Goal: Information Seeking & Learning: Check status

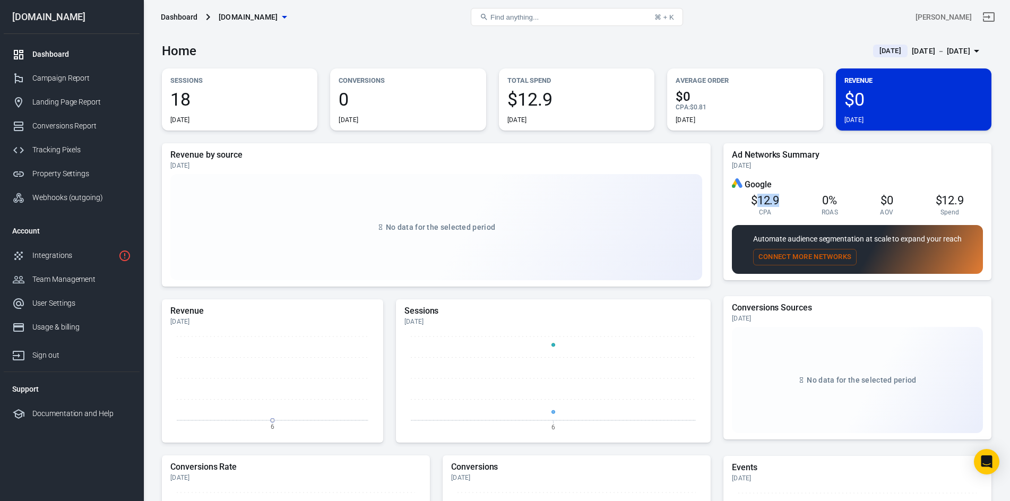
drag, startPoint x: 754, startPoint y: 201, endPoint x: 783, endPoint y: 213, distance: 31.4
click at [783, 213] on div "$12.9 CPA 0% ROAS $0 AOV $12.9 Spend" at bounding box center [857, 203] width 251 height 26
click at [421, 47] on div "Home [DATE] [DATE] － [DATE]" at bounding box center [576, 47] width 829 height 26
click at [50, 78] on div "Campaign Report" at bounding box center [81, 78] width 99 height 11
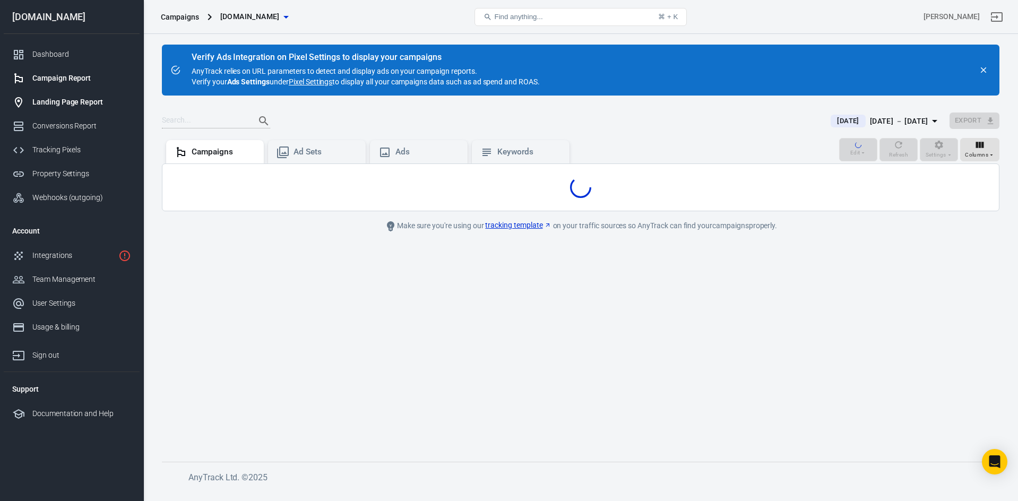
click at [60, 105] on div "Landing Page Report" at bounding box center [81, 102] width 99 height 11
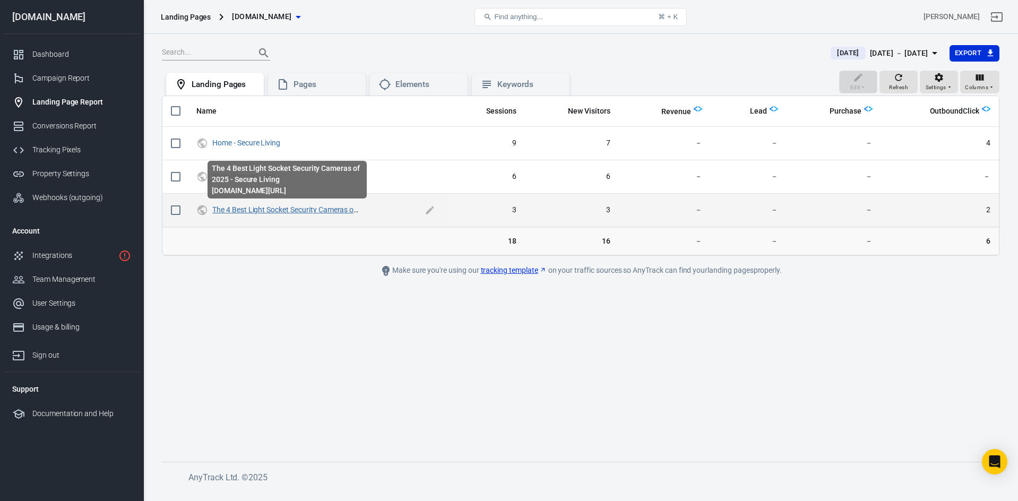
click at [258, 207] on link "The 4 Best Light Socket Security Cameras of 2025 - Secure Living" at bounding box center [317, 209] width 211 height 8
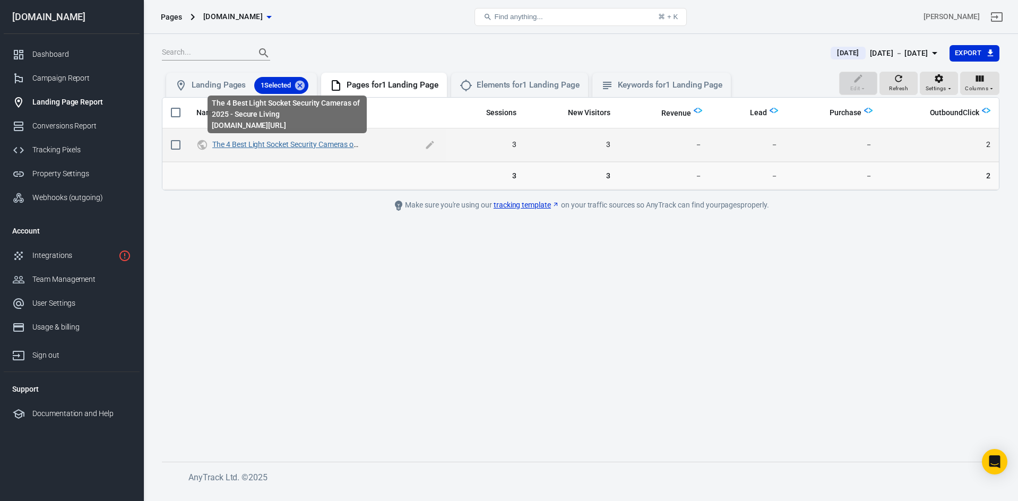
click at [270, 144] on link "The 4 Best Light Socket Security Cameras of 2025 - Secure Living" at bounding box center [317, 144] width 211 height 8
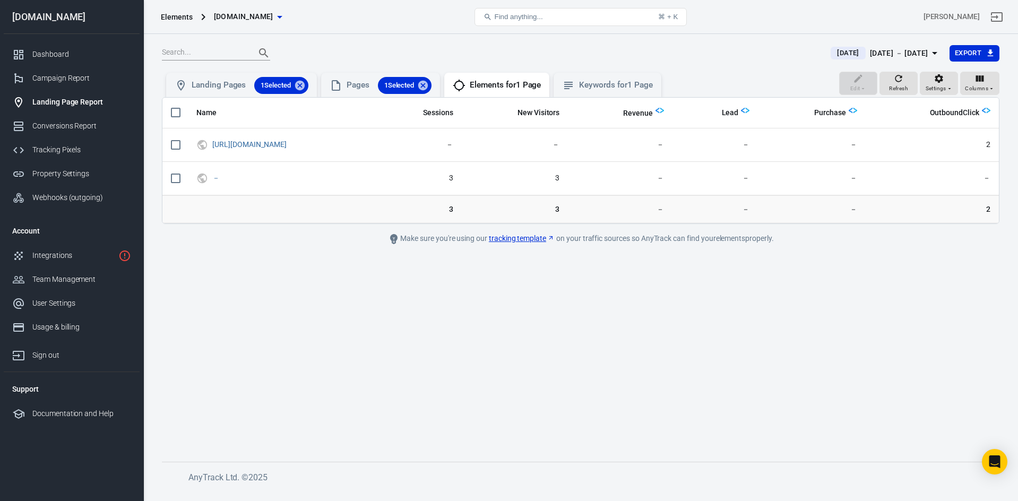
click at [482, 322] on main "[DATE] [DATE] － [DATE] Export Edit Refresh Settings Columns Landing Pages 1 Sel…" at bounding box center [580, 245] width 837 height 400
click at [90, 51] on div "Dashboard" at bounding box center [81, 54] width 99 height 11
